Goal: Obtain resource: Obtain resource

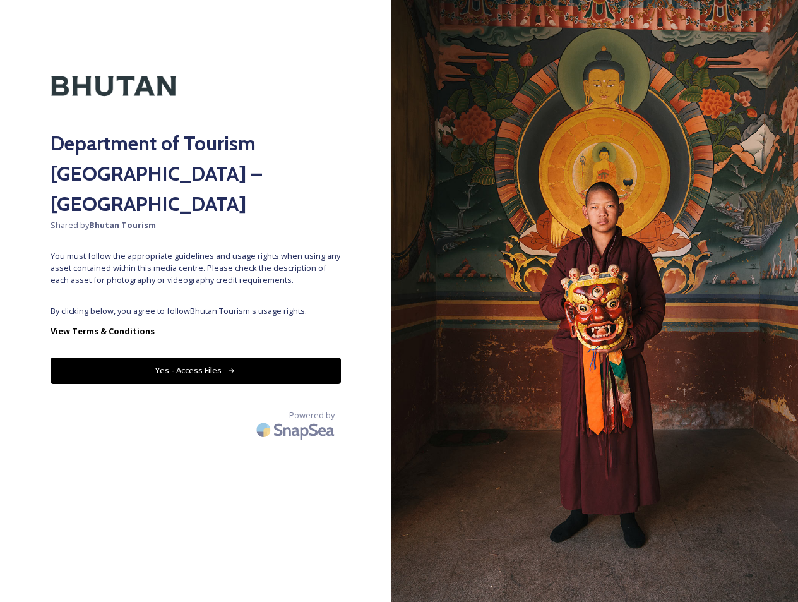
click at [190, 358] on button "Yes - Access Files" at bounding box center [196, 371] width 291 height 26
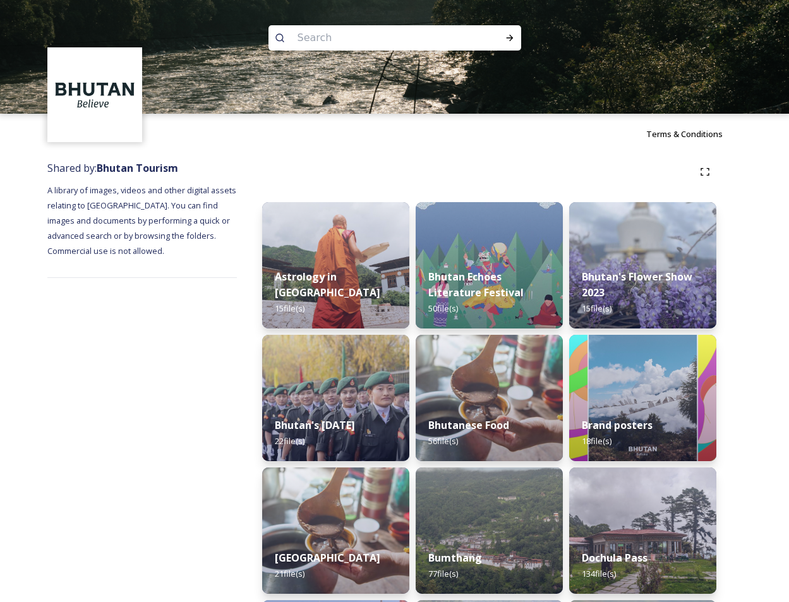
click at [697, 135] on span "Terms & Conditions" at bounding box center [684, 133] width 76 height 11
click at [700, 135] on span "Terms & Conditions" at bounding box center [684, 133] width 76 height 11
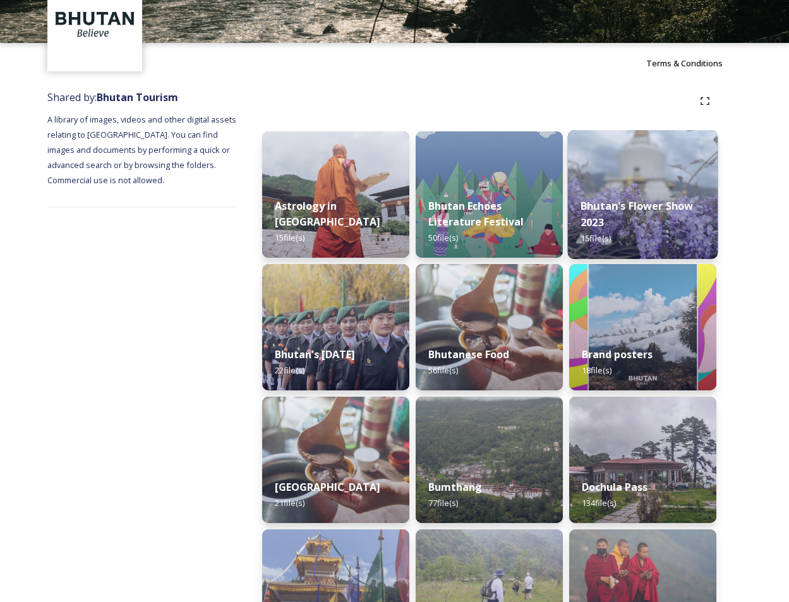
scroll to position [91, 0]
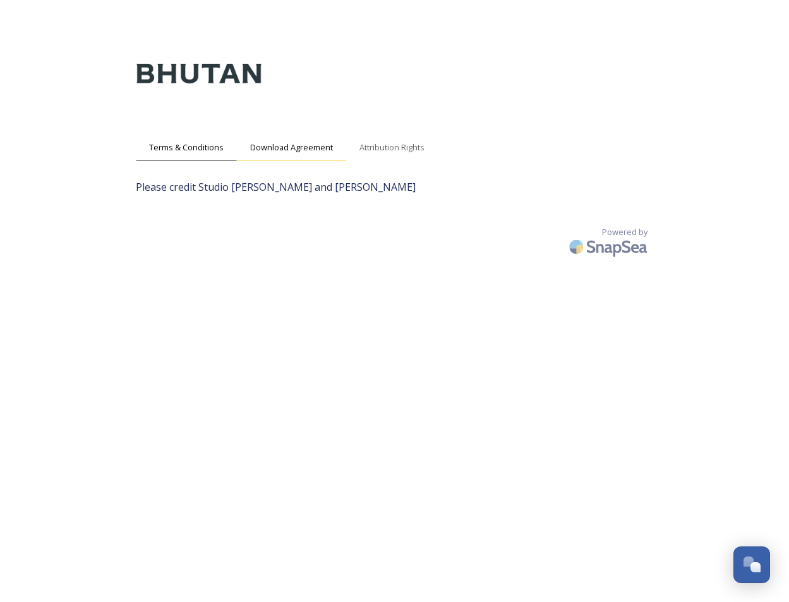
click at [297, 143] on span "Download Agreement" at bounding box center [291, 147] width 83 height 12
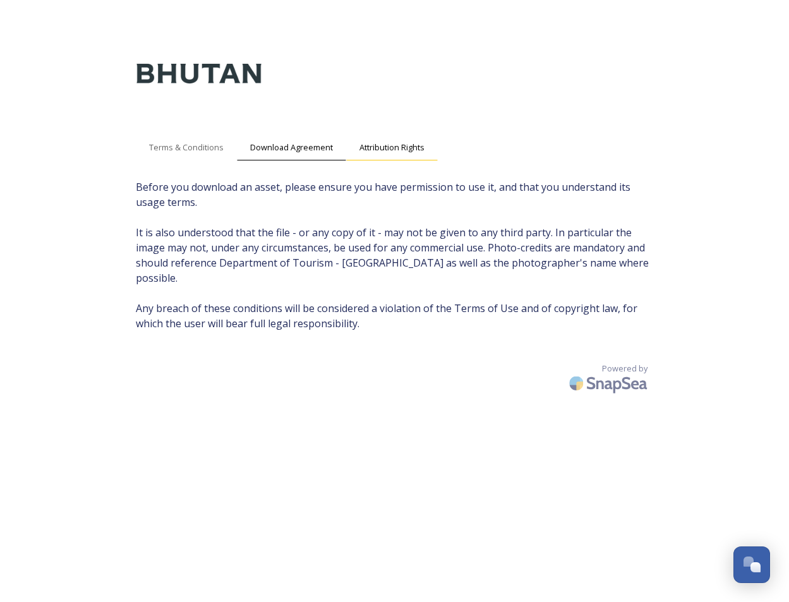
click at [419, 150] on span "Attribution Rights" at bounding box center [391, 147] width 65 height 12
click at [404, 145] on span "Attribution Rights" at bounding box center [391, 147] width 65 height 12
click at [303, 145] on span "Download Agreement" at bounding box center [291, 147] width 83 height 12
click at [394, 147] on span "Attribution Rights" at bounding box center [391, 147] width 65 height 12
click at [301, 147] on span "Download Agreement" at bounding box center [291, 147] width 83 height 12
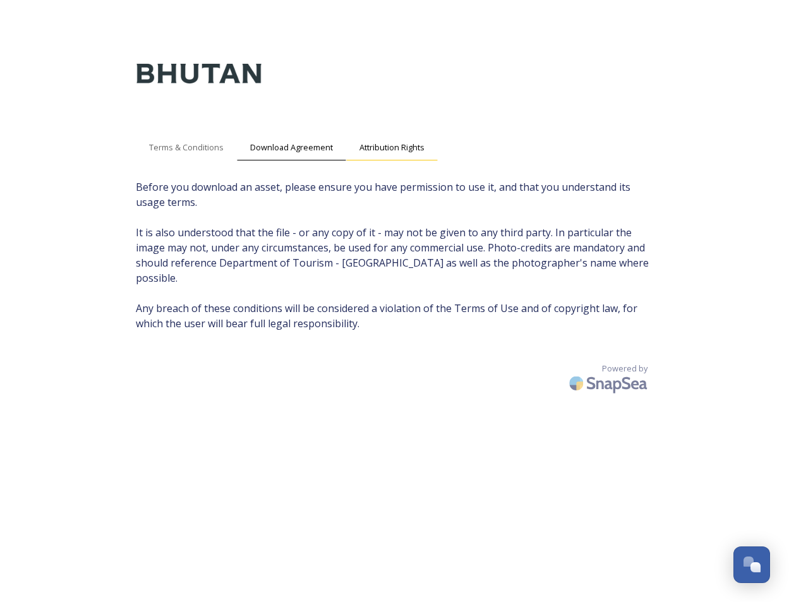
click at [400, 145] on span "Attribution Rights" at bounding box center [391, 147] width 65 height 12
click at [303, 148] on span "Download Agreement" at bounding box center [291, 147] width 83 height 12
click at [409, 143] on span "Attribution Rights" at bounding box center [391, 147] width 65 height 12
click at [181, 143] on span "Terms & Conditions" at bounding box center [186, 147] width 75 height 12
